Goal: Navigation & Orientation: Go to known website

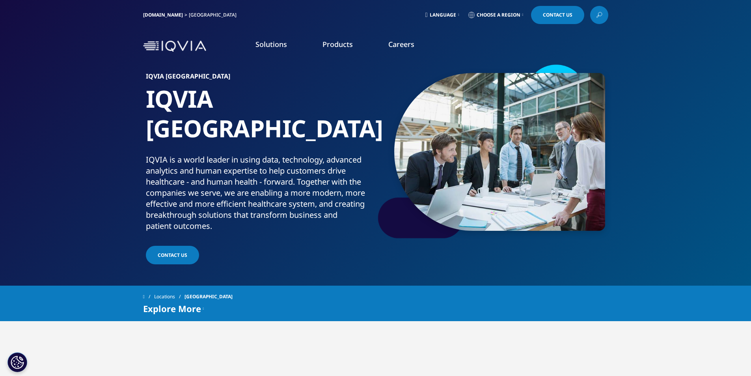
click at [449, 13] on span "Language" at bounding box center [443, 15] width 26 height 6
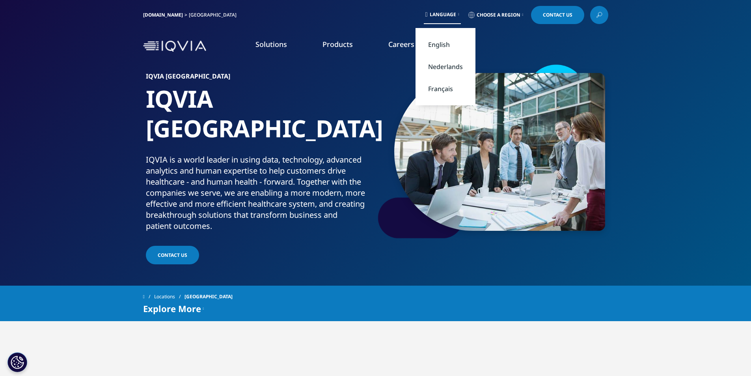
click at [441, 92] on link "Français" at bounding box center [445, 89] width 60 height 22
